Goal: Contribute content

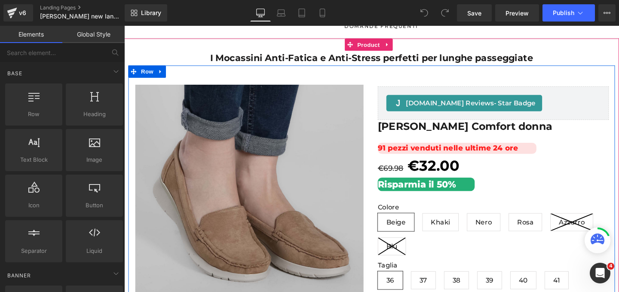
scroll to position [216, 0]
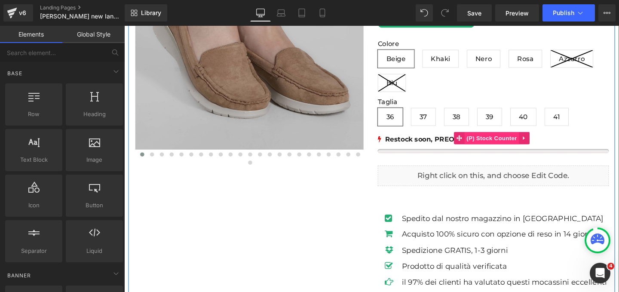
click at [511, 148] on span "(P) Stock Counter" at bounding box center [510, 144] width 57 height 13
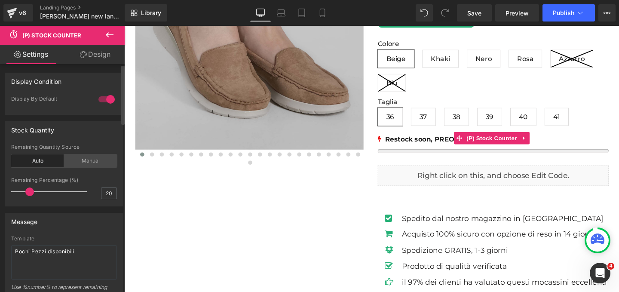
click at [88, 160] on div "Manual" at bounding box center [90, 160] width 53 height 13
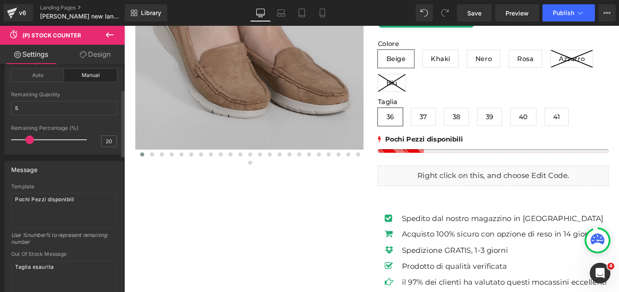
scroll to position [167, 0]
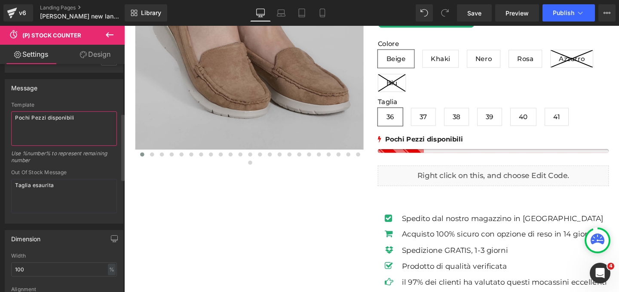
click at [88, 123] on textarea "Pochi Pezzi disponibili" at bounding box center [64, 128] width 106 height 34
drag, startPoint x: 87, startPoint y: 123, endPoint x: 38, endPoint y: 118, distance: 49.7
click at [77, 121] on textarea "Pochi Pezzi disponibili" at bounding box center [64, 128] width 106 height 34
drag, startPoint x: 38, startPoint y: 118, endPoint x: 8, endPoint y: 117, distance: 30.1
click at [8, 117] on div "Template Pochi Pezzi disponibili Use %number% to represent remaining number Out…" at bounding box center [64, 162] width 118 height 121
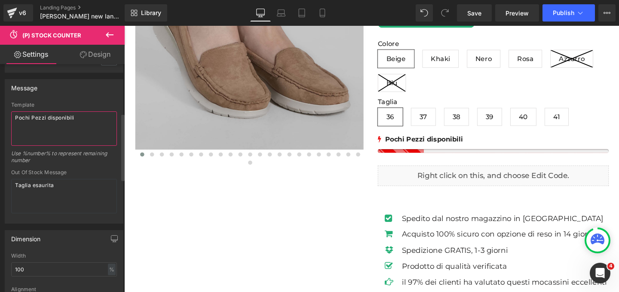
drag, startPoint x: 86, startPoint y: 117, endPoint x: 13, endPoint y: 116, distance: 73.1
click at [13, 116] on textarea "Pochi Pezzi disponibili" at bounding box center [64, 128] width 106 height 34
paste textarea "SOLO %number% PEZZI RIMASTI PER QUESTA TAGLIA!"
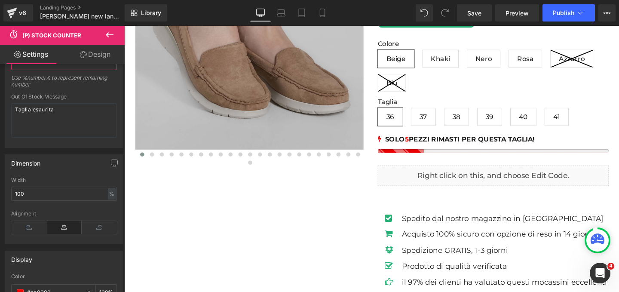
scroll to position [244, 0]
type textarea "SOLO %number% PEZZI RIMASTI PER QUESTA TAGLIA!"
click at [565, 13] on span "Publish" at bounding box center [564, 12] width 22 height 7
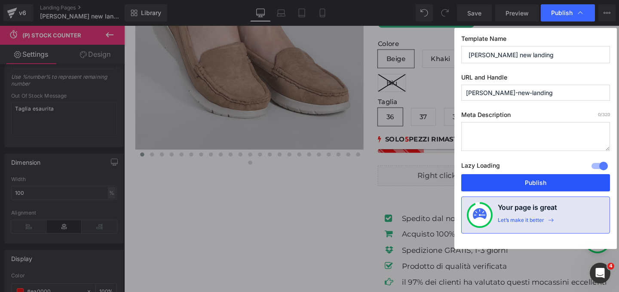
click at [531, 184] on button "Publish" at bounding box center [536, 182] width 149 height 17
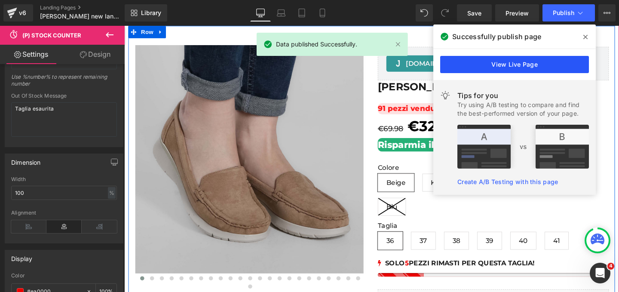
scroll to position [43, 0]
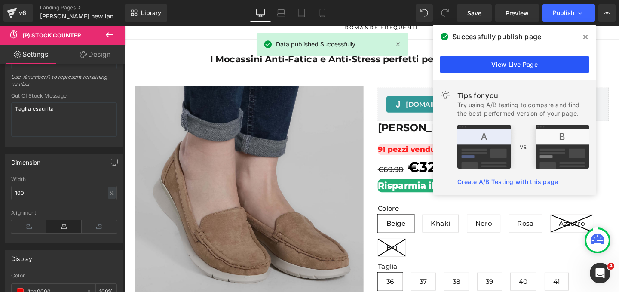
click at [509, 68] on link "View Live Page" at bounding box center [514, 64] width 149 height 17
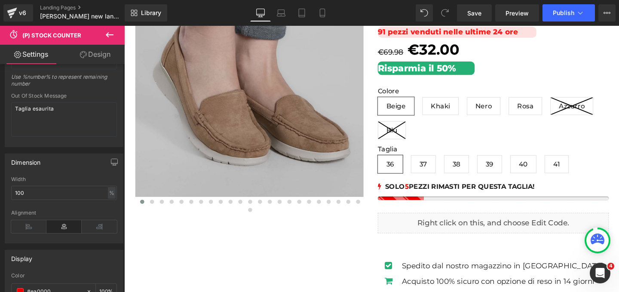
scroll to position [176, 0]
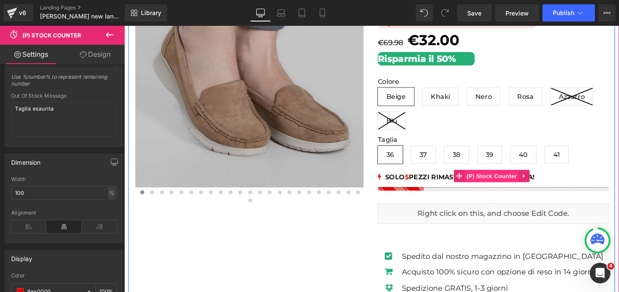
click at [500, 182] on span "(P) Stock Counter" at bounding box center [510, 183] width 57 height 13
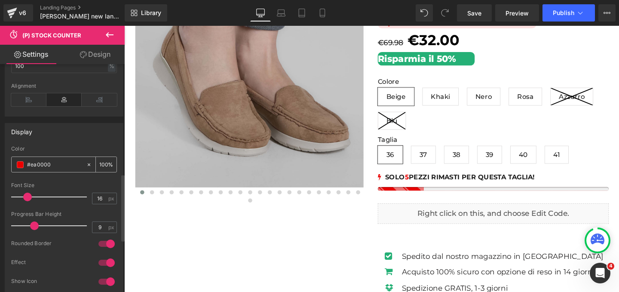
scroll to position [370, 0]
